Goal: Navigation & Orientation: Find specific page/section

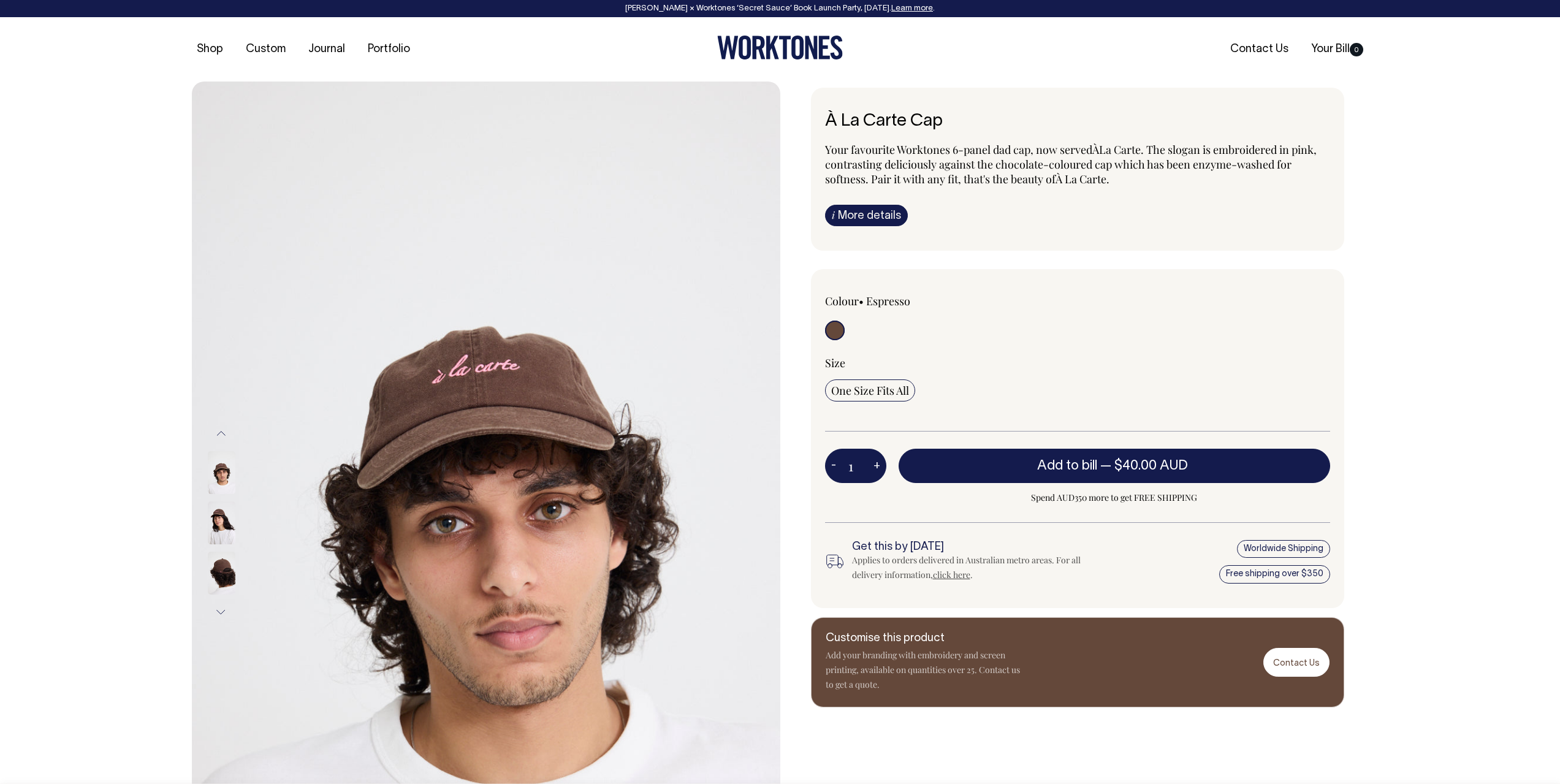
click at [229, 529] on img at bounding box center [221, 522] width 28 height 43
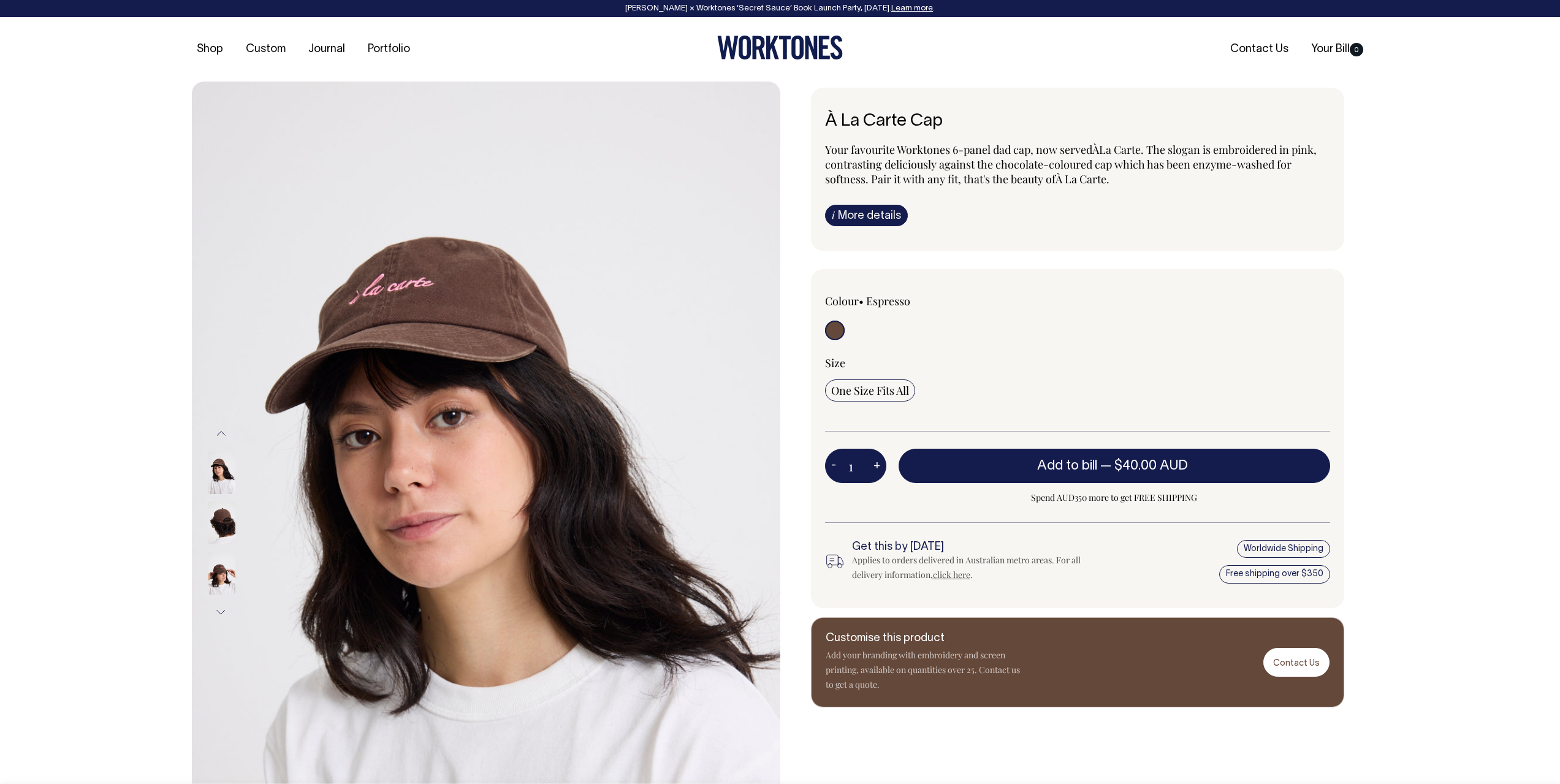
drag, startPoint x: 170, startPoint y: 299, endPoint x: 165, endPoint y: 292, distance: 8.6
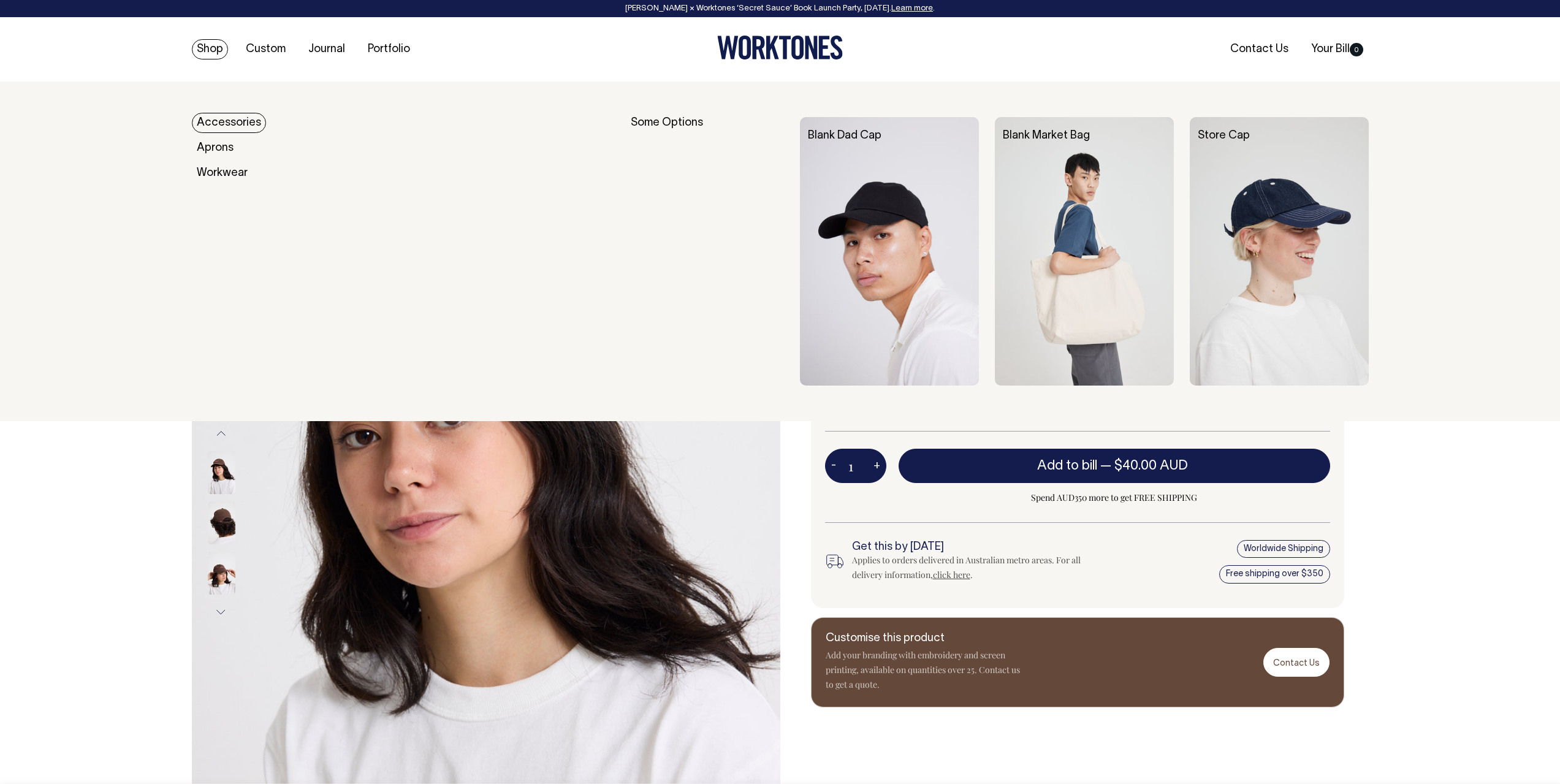
click at [221, 50] on link "Shop" at bounding box center [210, 49] width 37 height 20
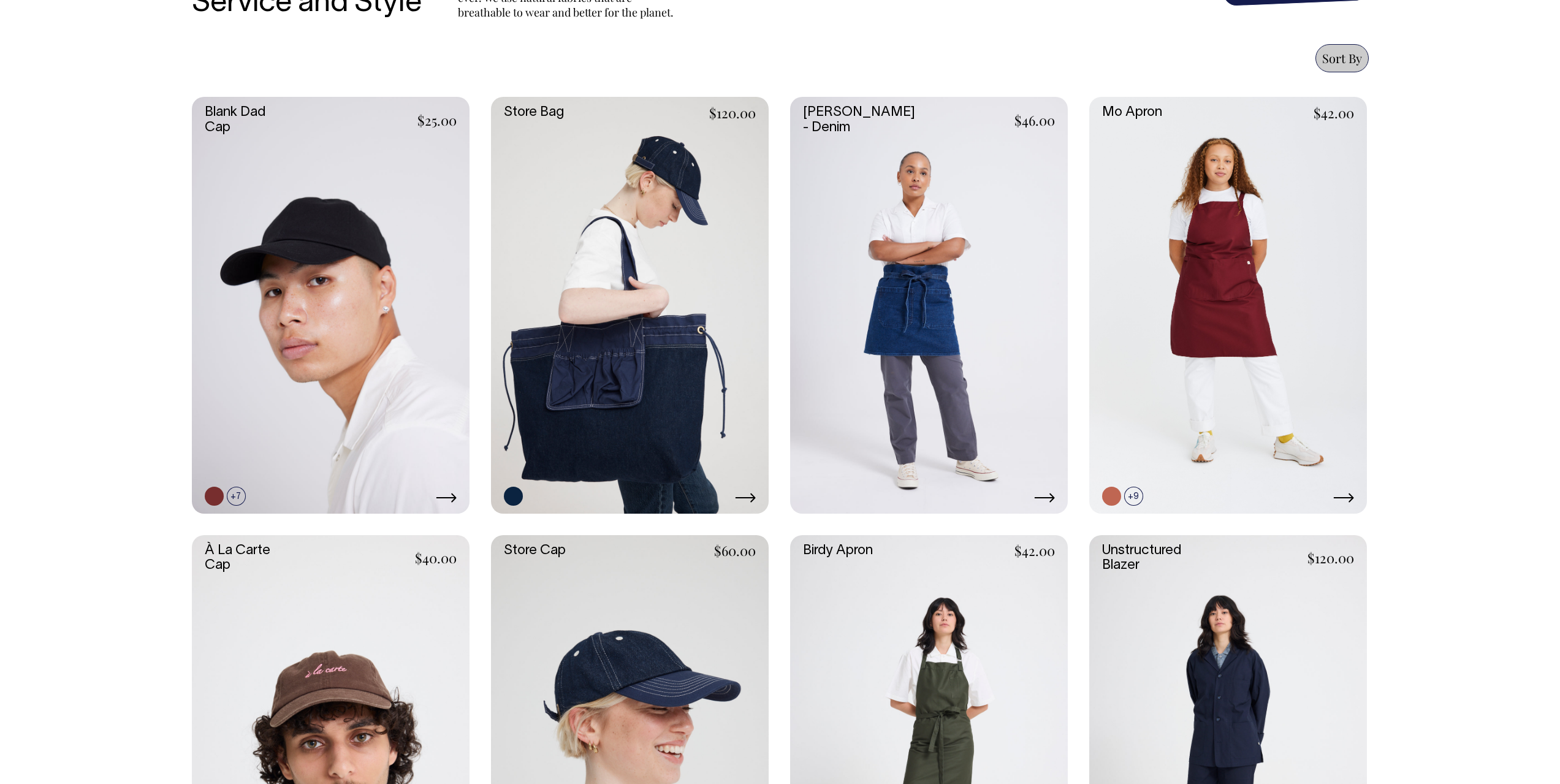
scroll to position [512, 0]
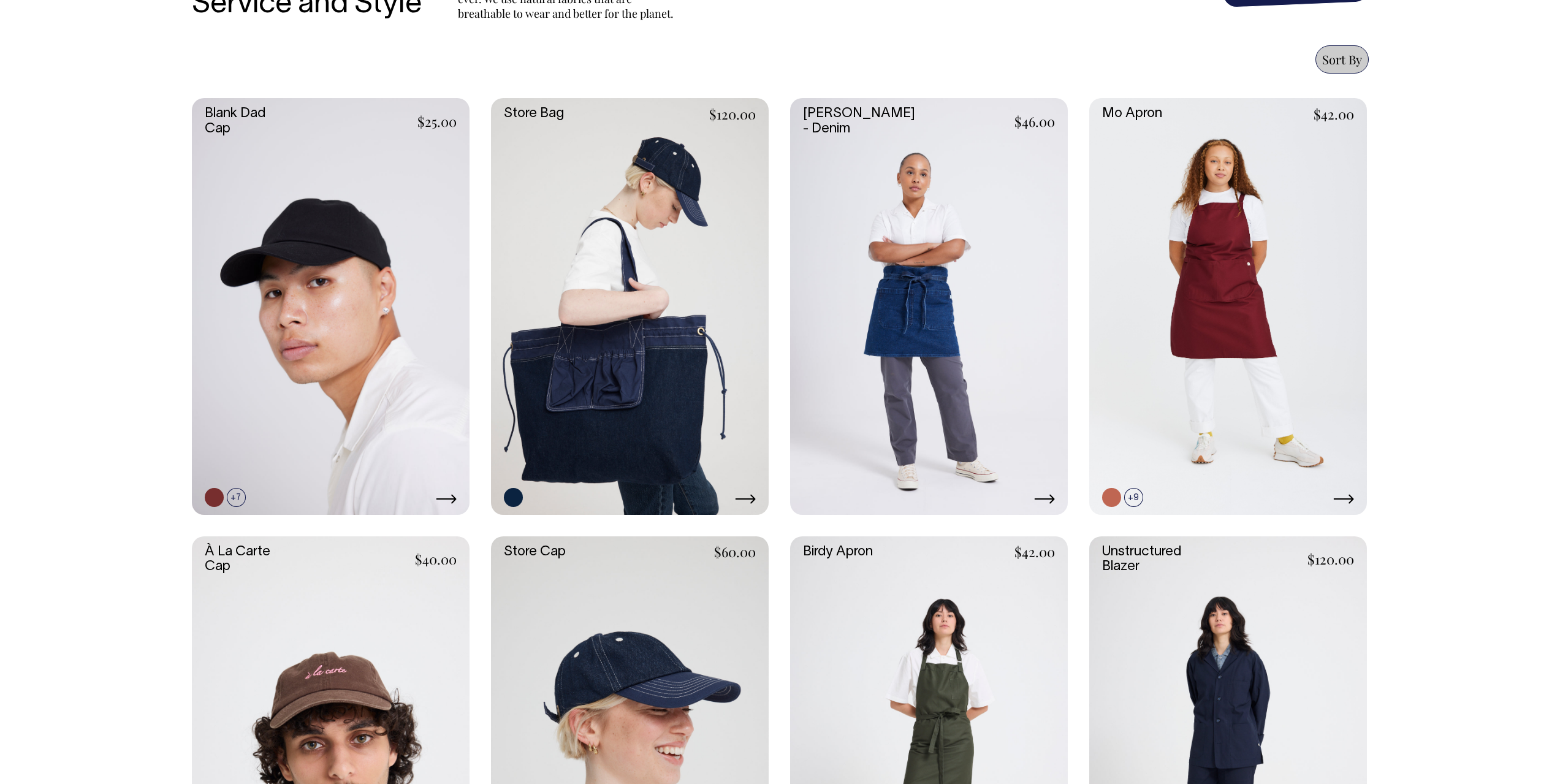
click at [664, 316] on link at bounding box center [629, 306] width 278 height 417
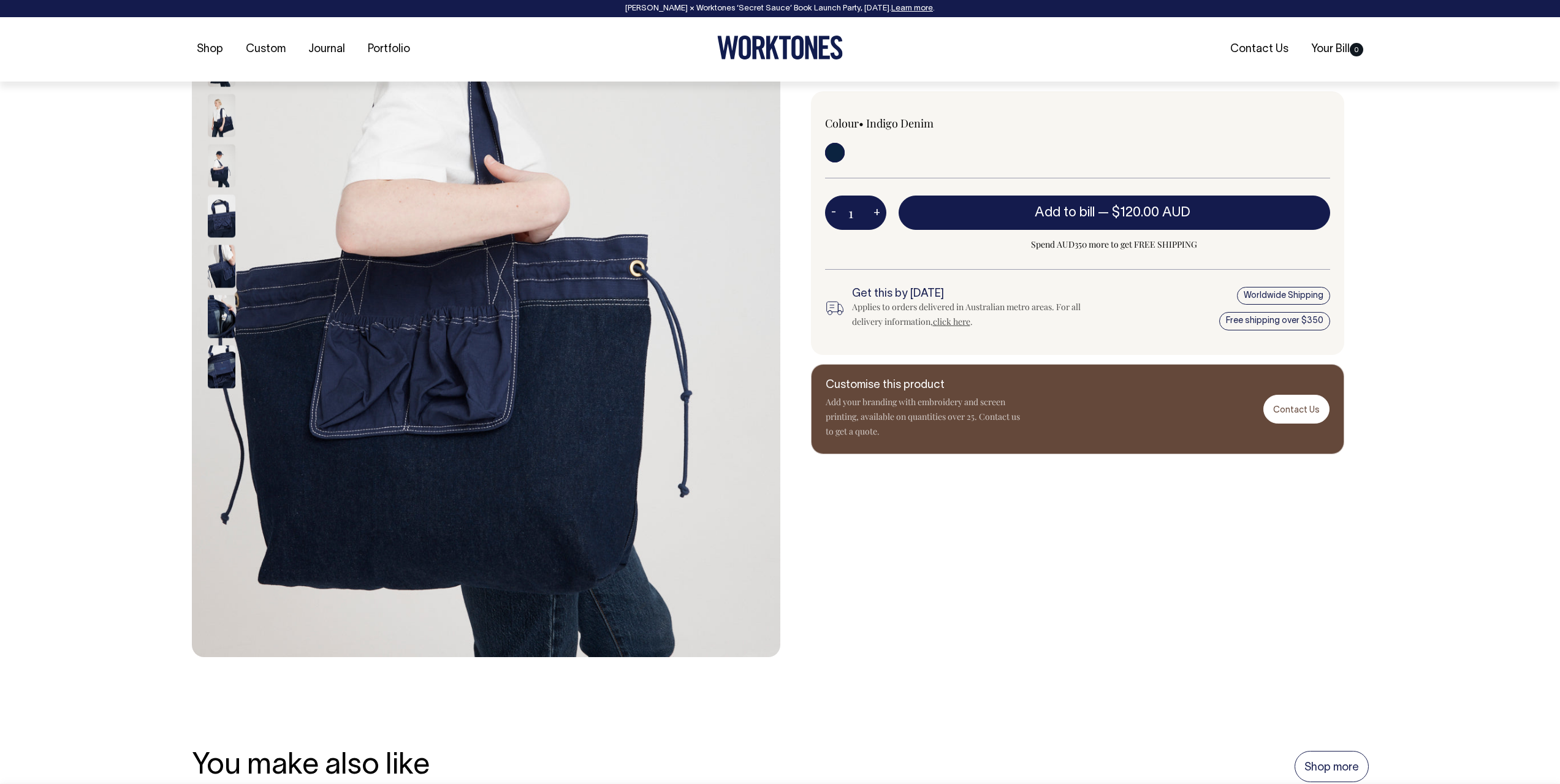
scroll to position [307, 0]
click at [227, 165] on img at bounding box center [221, 165] width 28 height 43
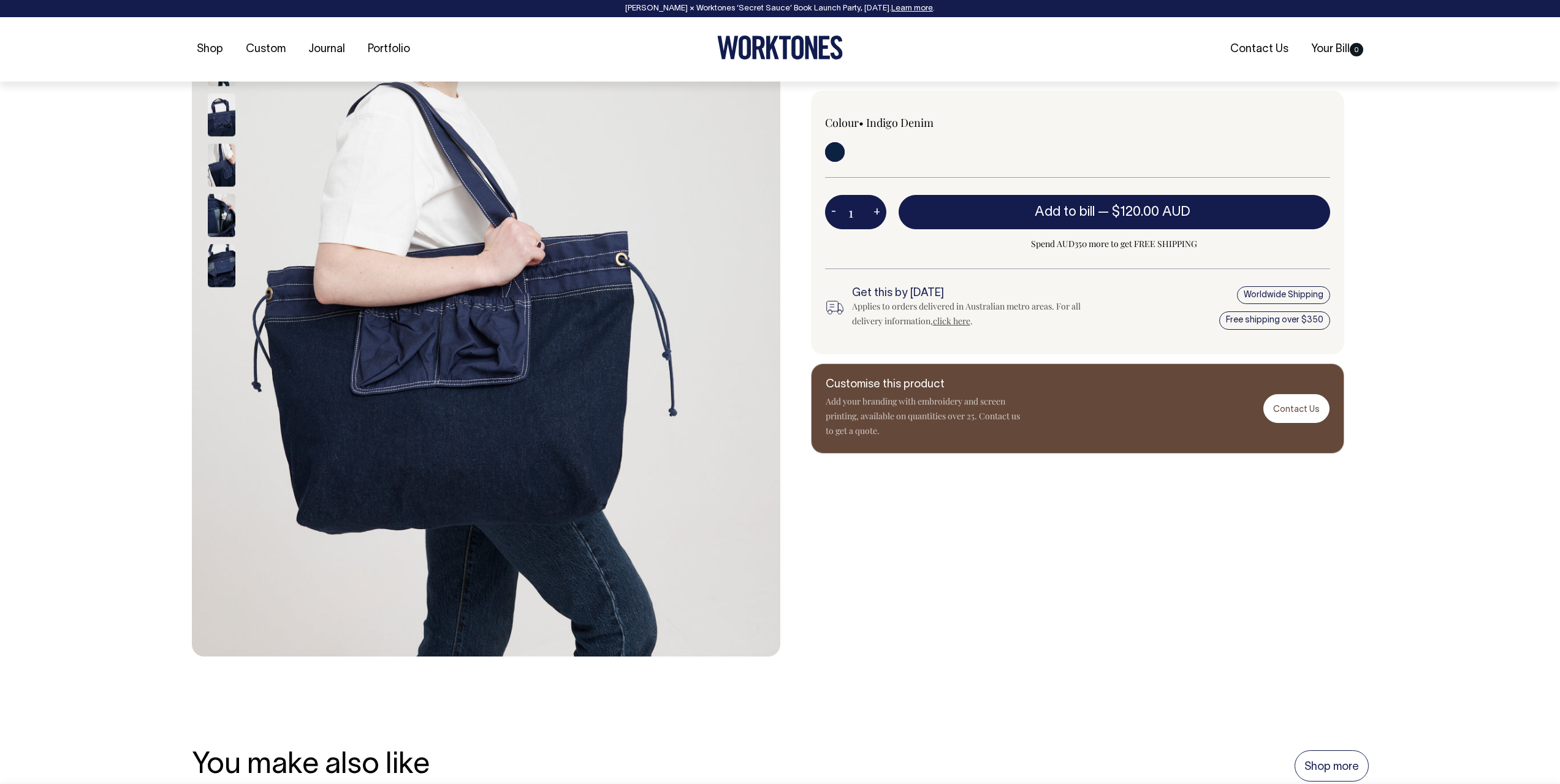
click at [233, 164] on img at bounding box center [221, 165] width 28 height 43
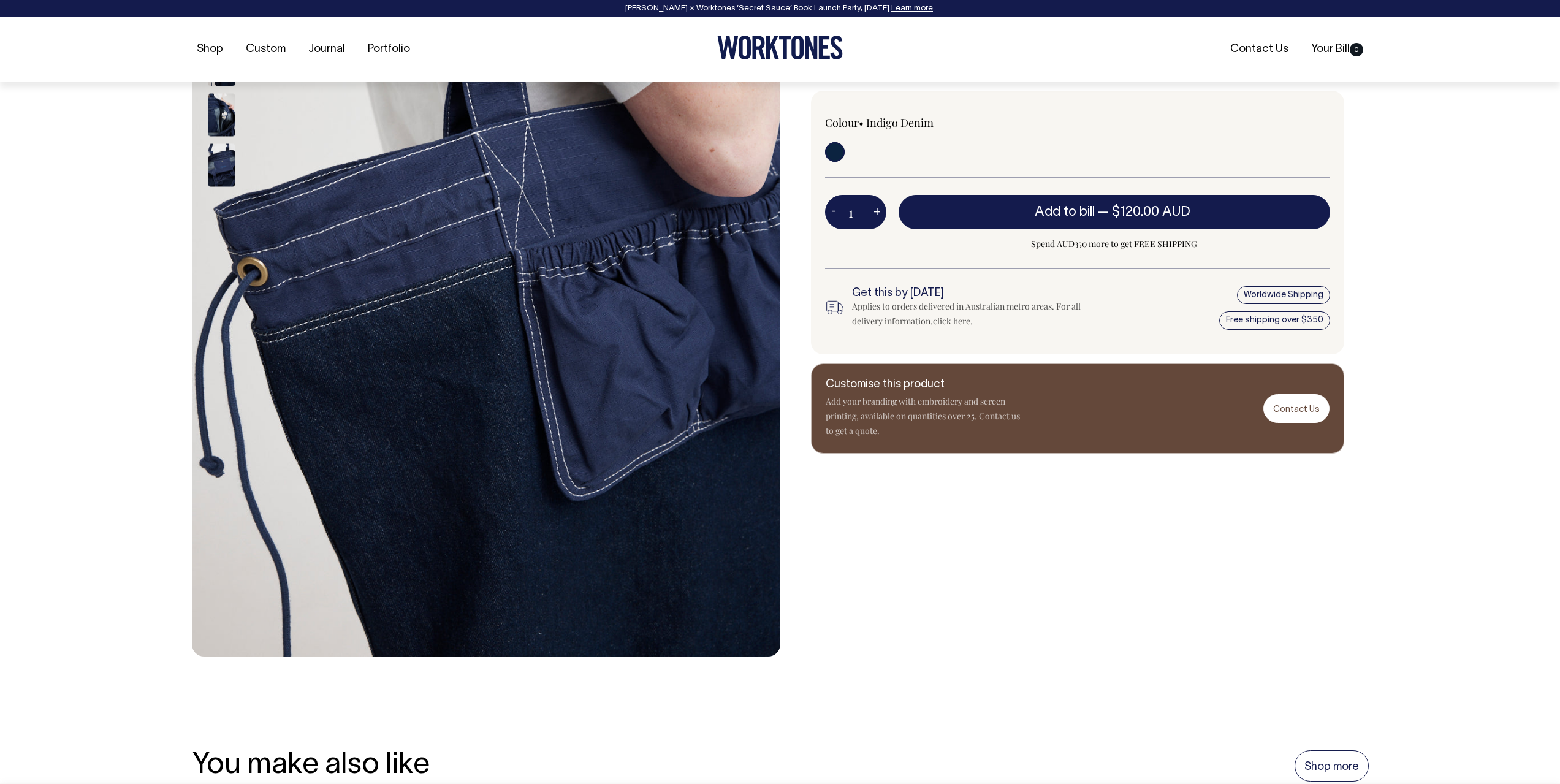
click at [226, 174] on img at bounding box center [221, 165] width 28 height 43
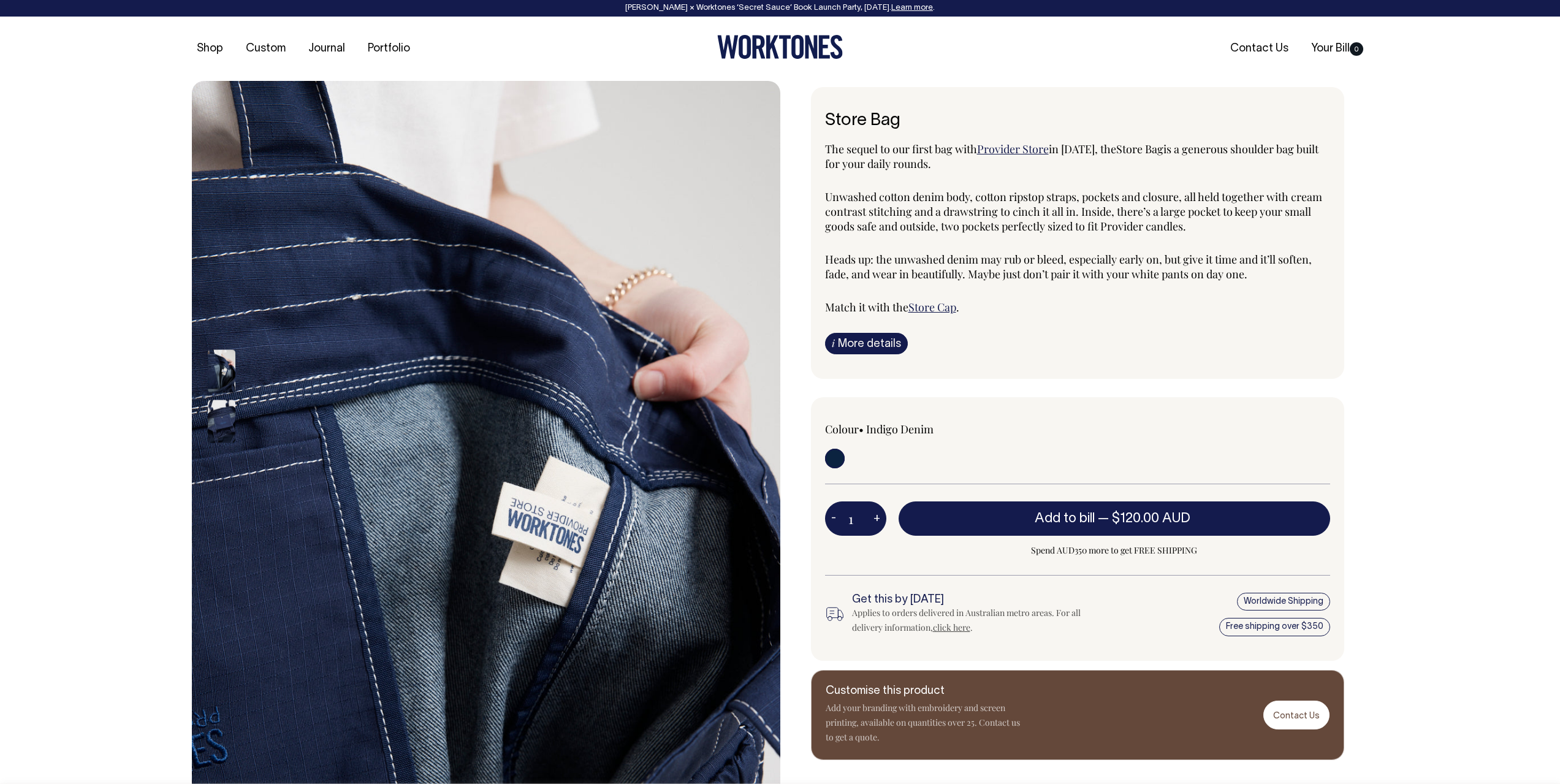
scroll to position [0, 0]
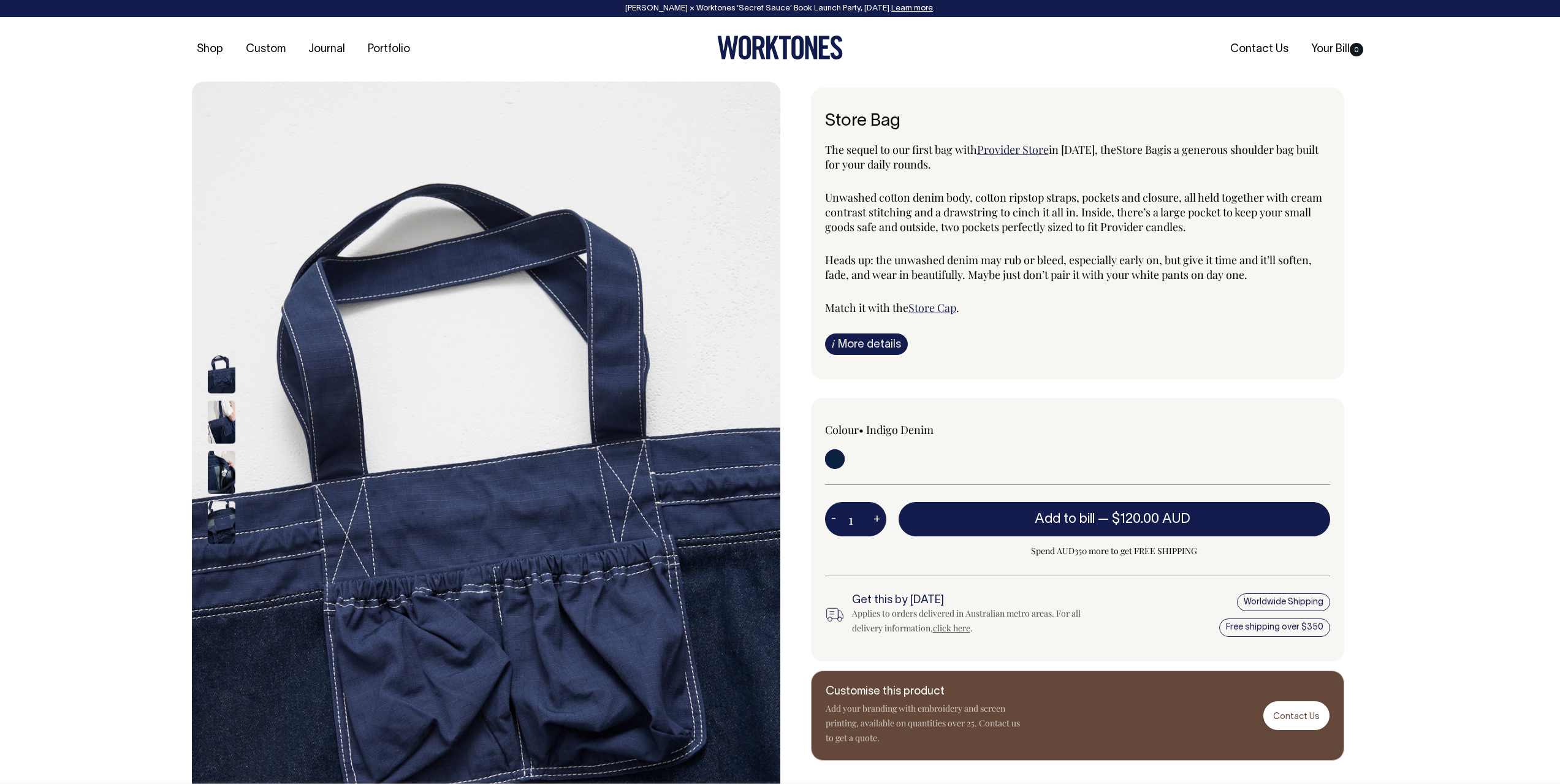
click at [227, 387] on img at bounding box center [221, 371] width 28 height 43
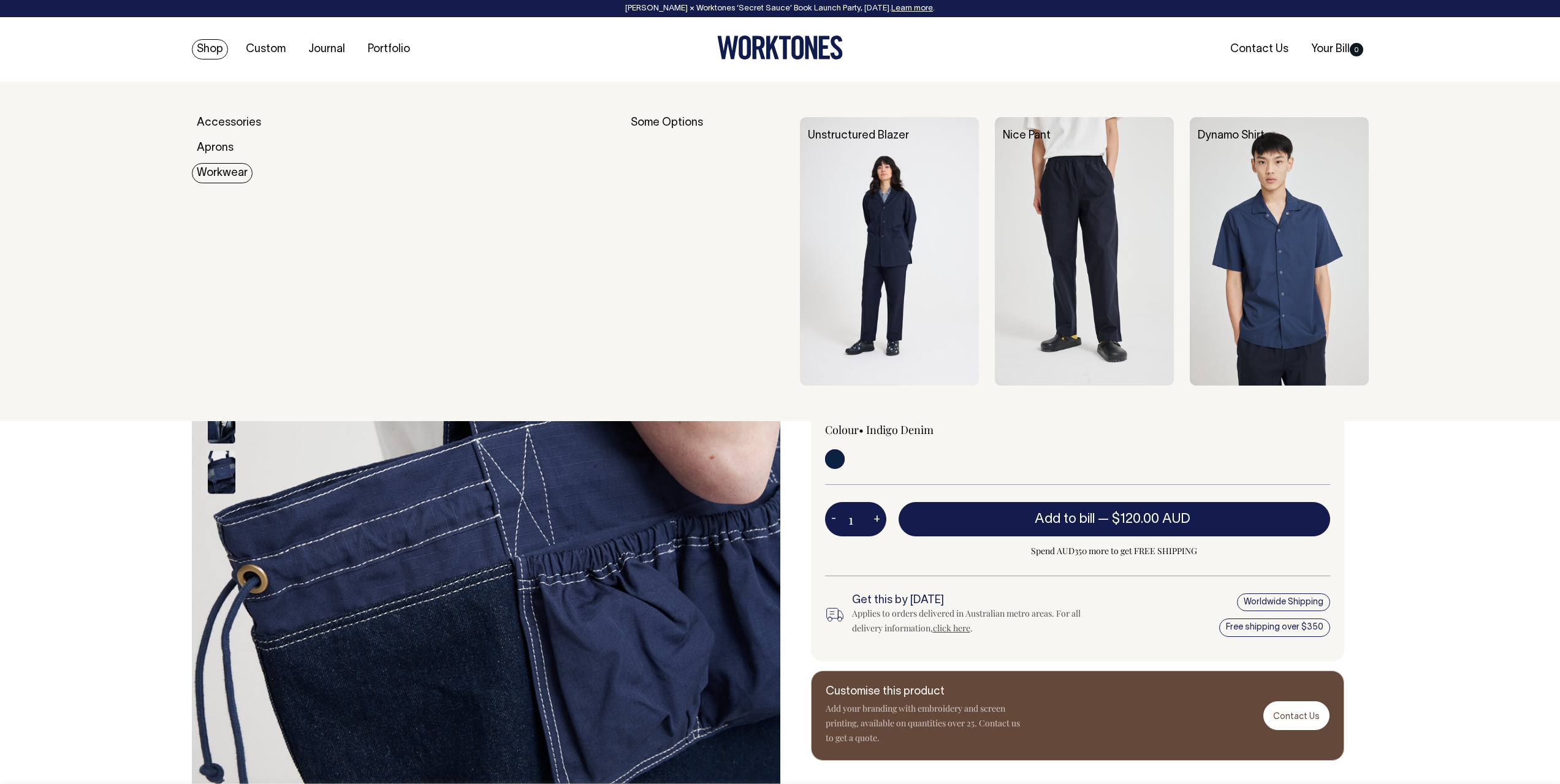
click at [220, 171] on link "Workwear" at bounding box center [221, 172] width 61 height 20
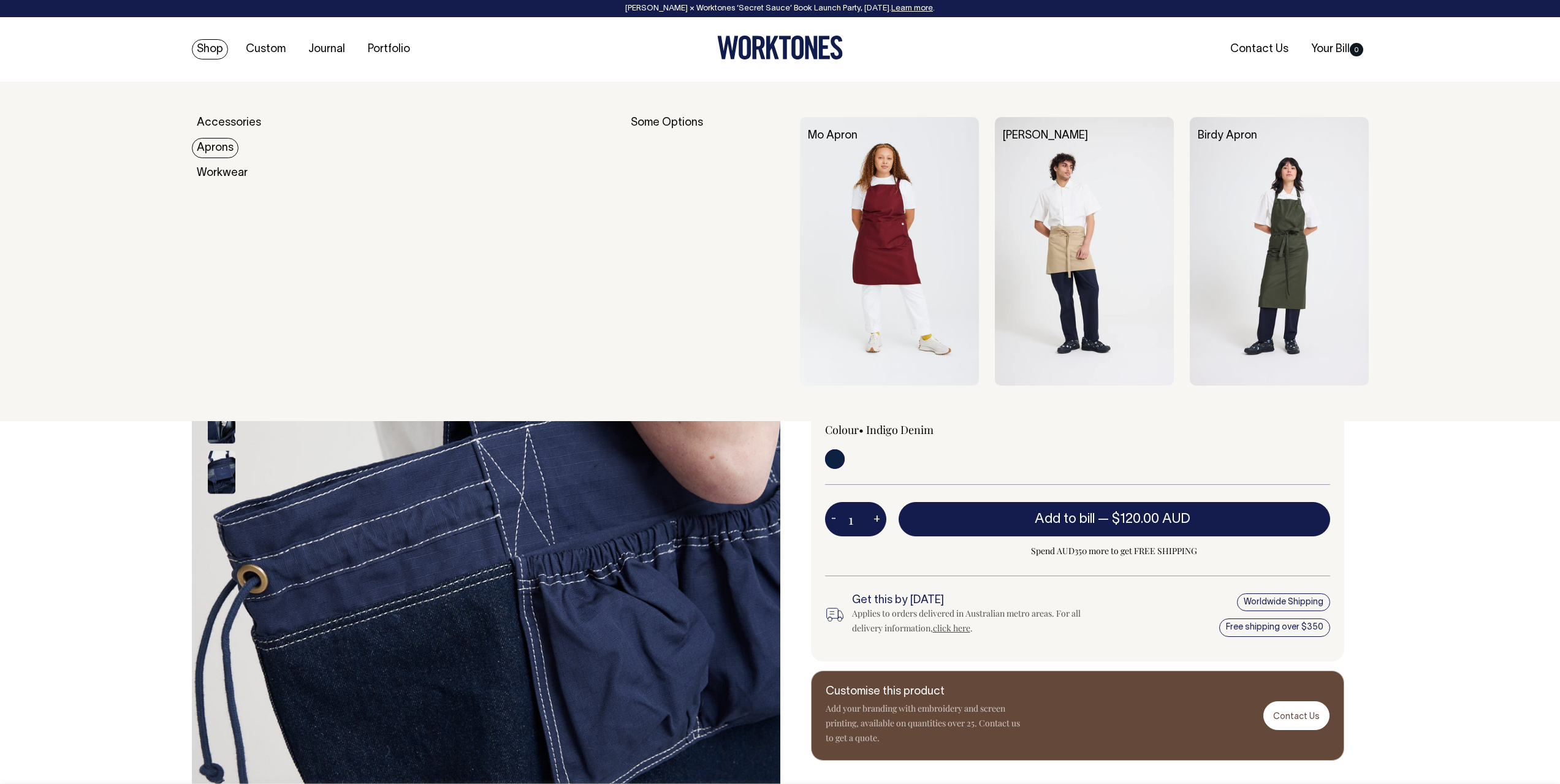
click at [217, 151] on link "Aprons" at bounding box center [215, 147] width 46 height 20
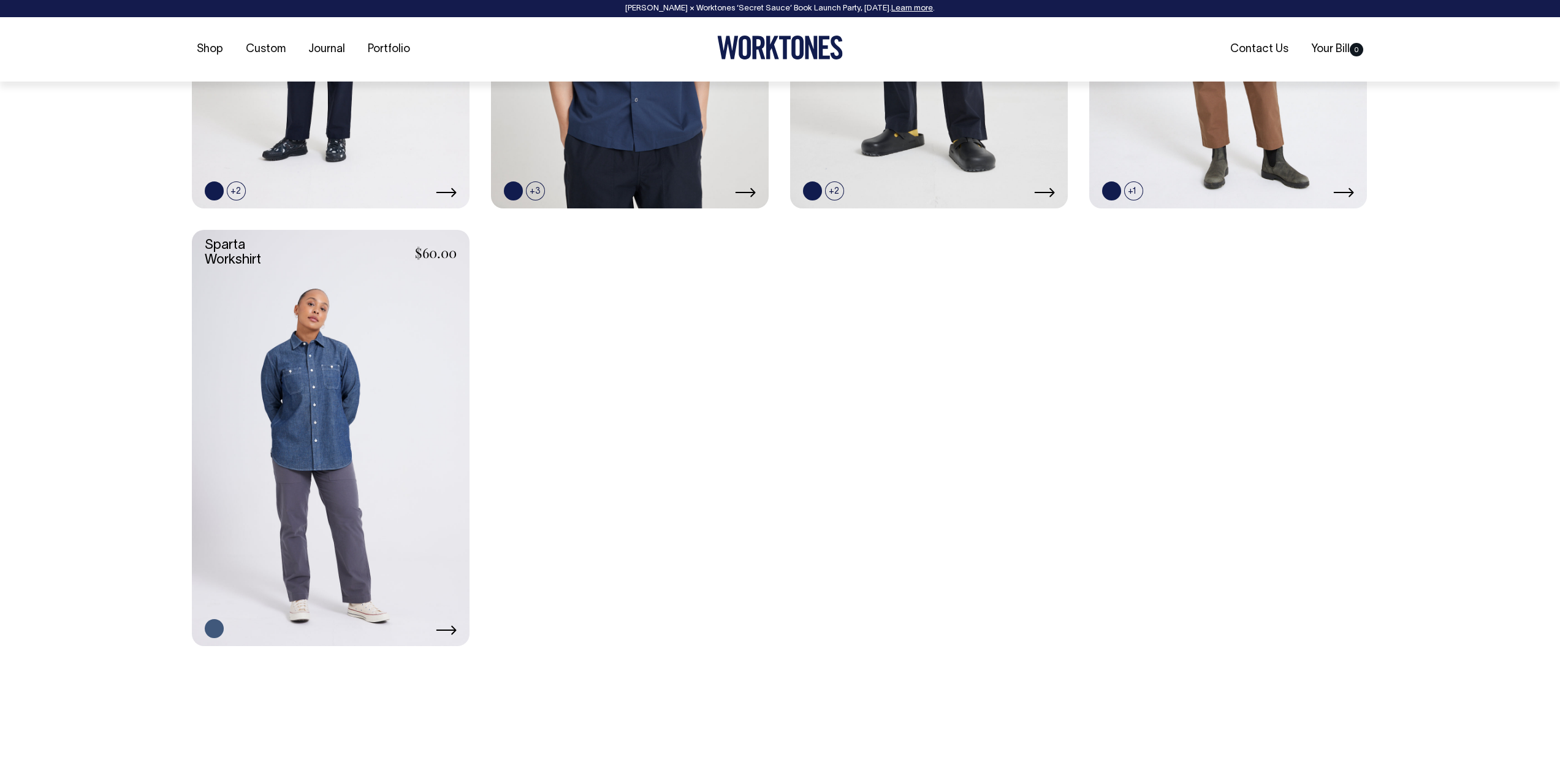
scroll to position [819, 0]
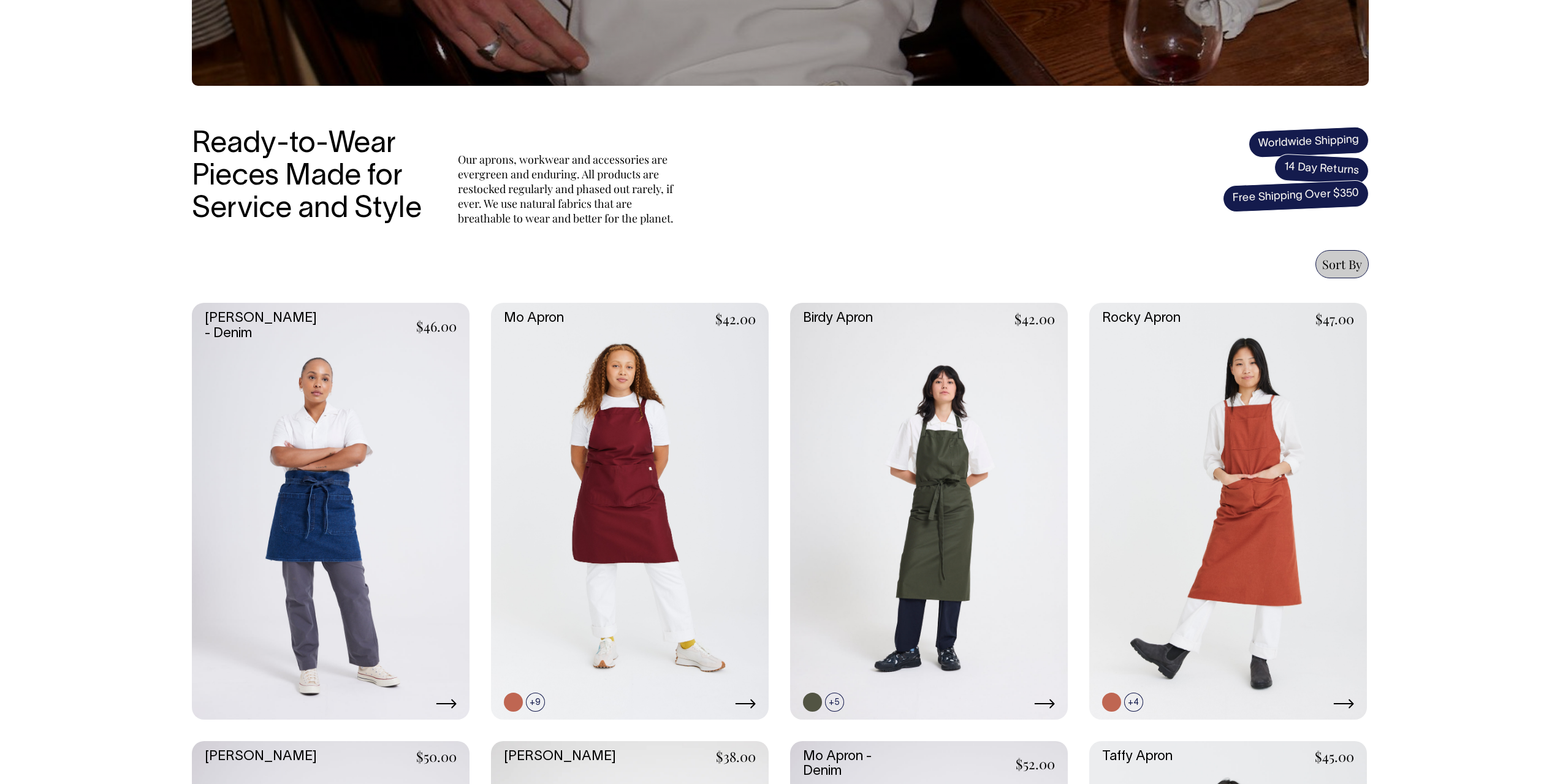
scroll to position [306, 0]
drag, startPoint x: 127, startPoint y: 544, endPoint x: 156, endPoint y: 568, distance: 37.6
